Goal: Information Seeking & Learning: Learn about a topic

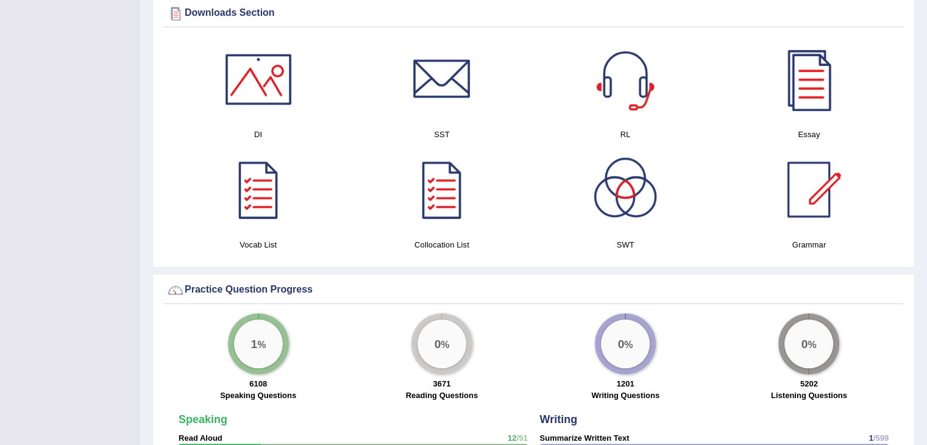
scroll to position [625, 0]
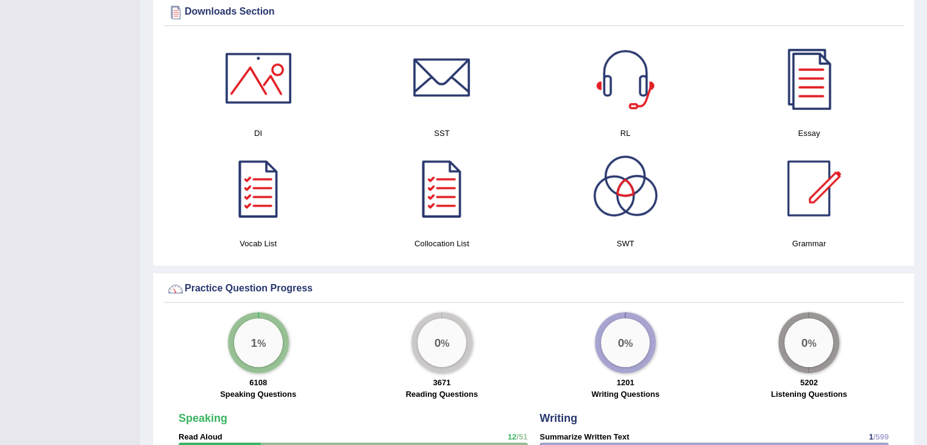
click at [636, 205] on div at bounding box center [625, 188] width 85 height 85
click at [815, 89] on div at bounding box center [808, 77] width 85 height 85
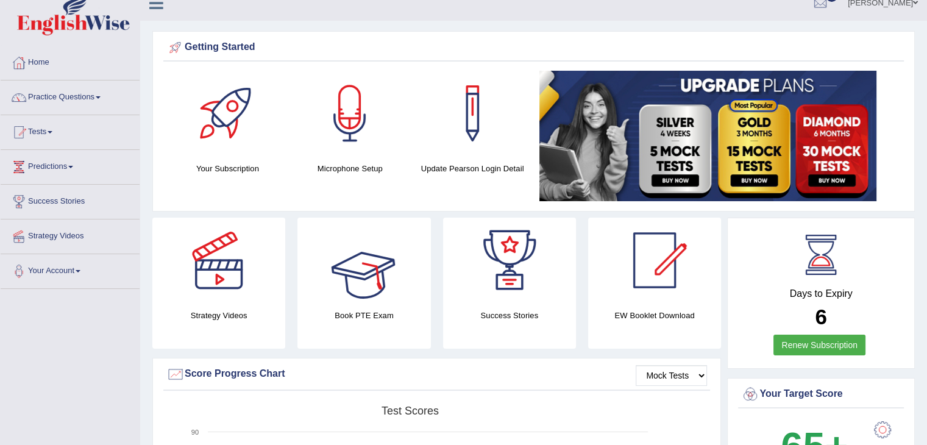
scroll to position [0, 0]
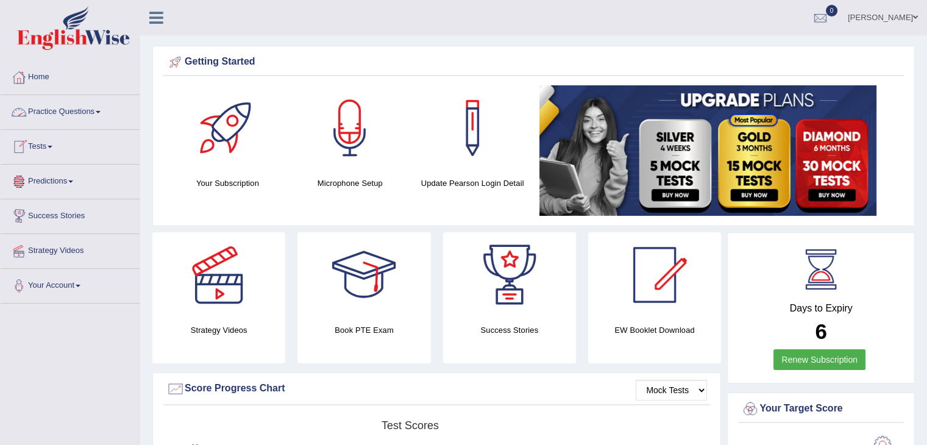
click at [80, 106] on link "Practice Questions" at bounding box center [70, 110] width 139 height 30
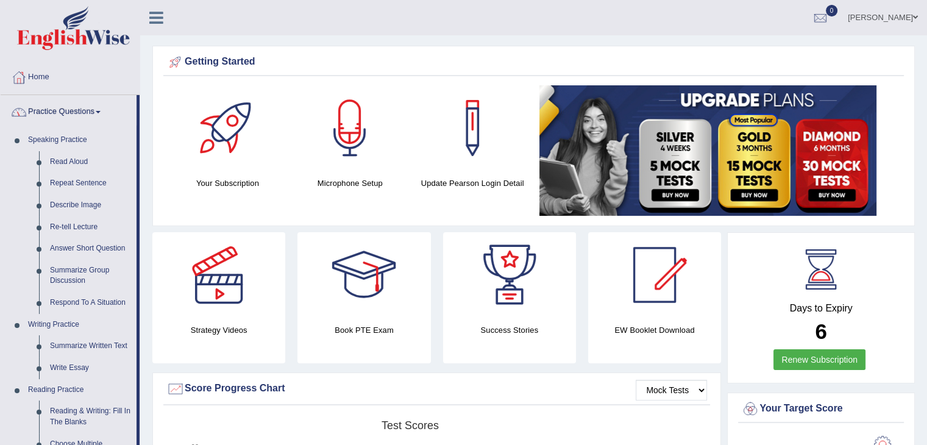
click at [108, 111] on link "Practice Questions" at bounding box center [69, 110] width 136 height 30
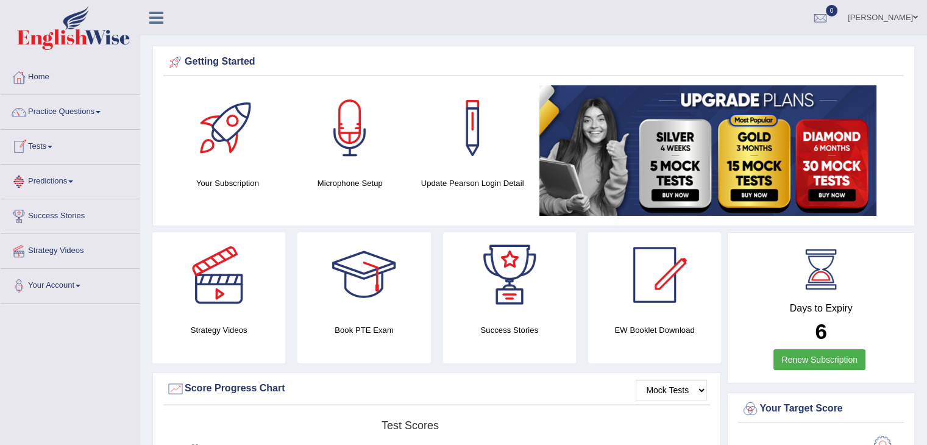
click at [71, 179] on link "Predictions" at bounding box center [70, 180] width 139 height 30
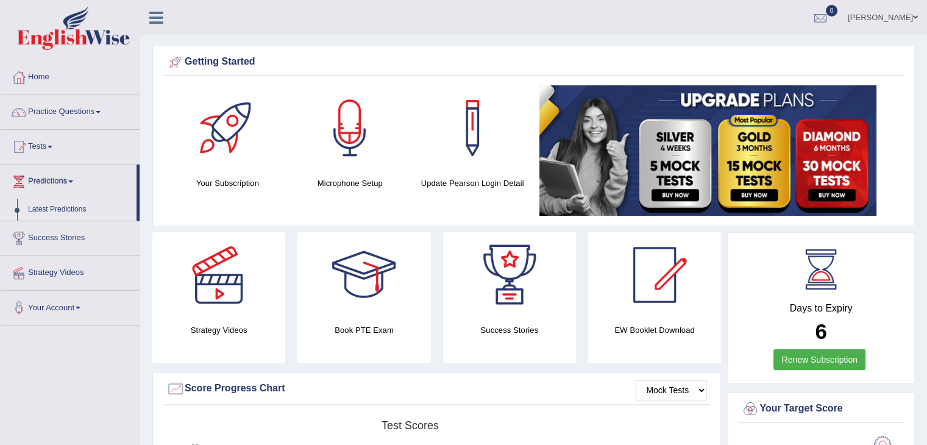
click at [74, 210] on link "Latest Predictions" at bounding box center [80, 210] width 114 height 22
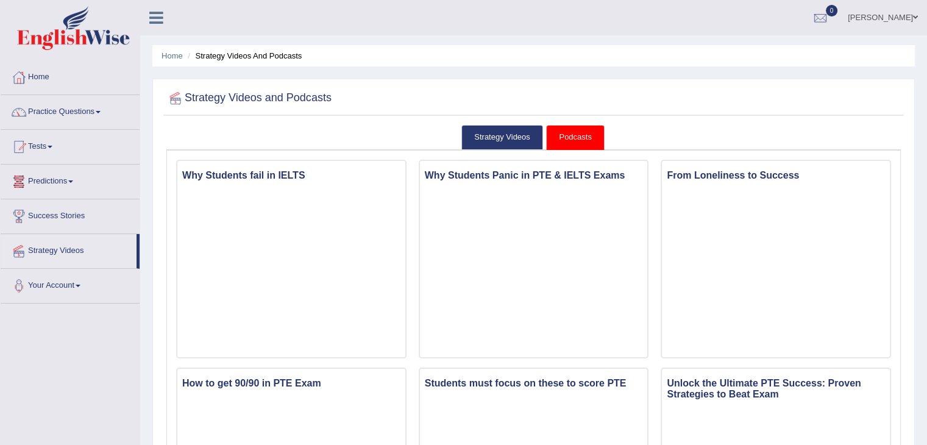
click at [68, 184] on link "Predictions" at bounding box center [70, 180] width 139 height 30
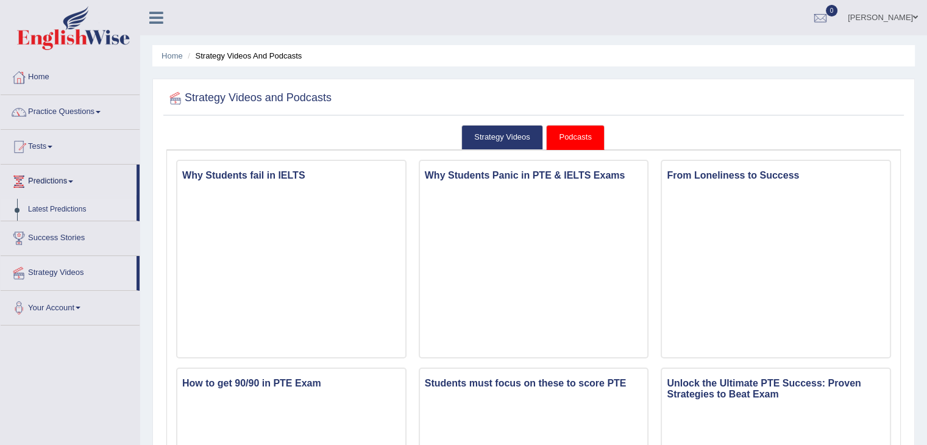
click at [64, 208] on link "Latest Predictions" at bounding box center [80, 210] width 114 height 22
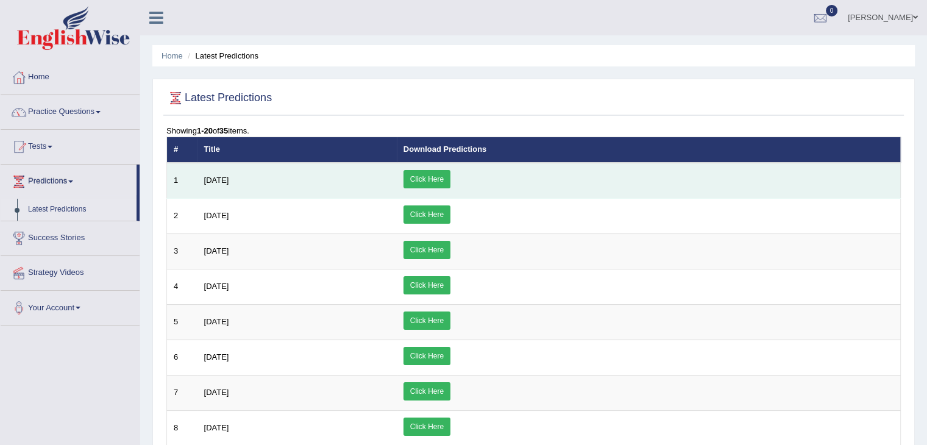
click at [450, 183] on link "Click Here" at bounding box center [426, 179] width 47 height 18
